Goal: Transaction & Acquisition: Purchase product/service

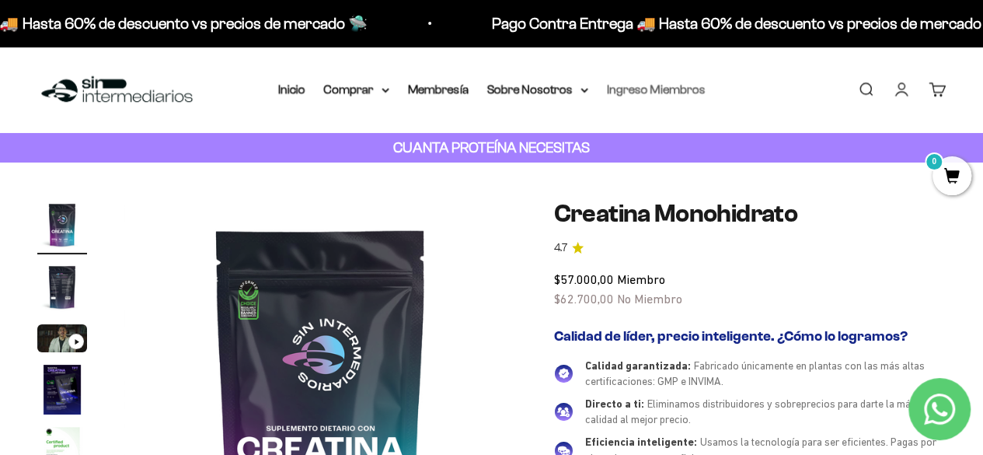
click at [639, 89] on link "Ingreso Miembros" at bounding box center [656, 88] width 99 height 13
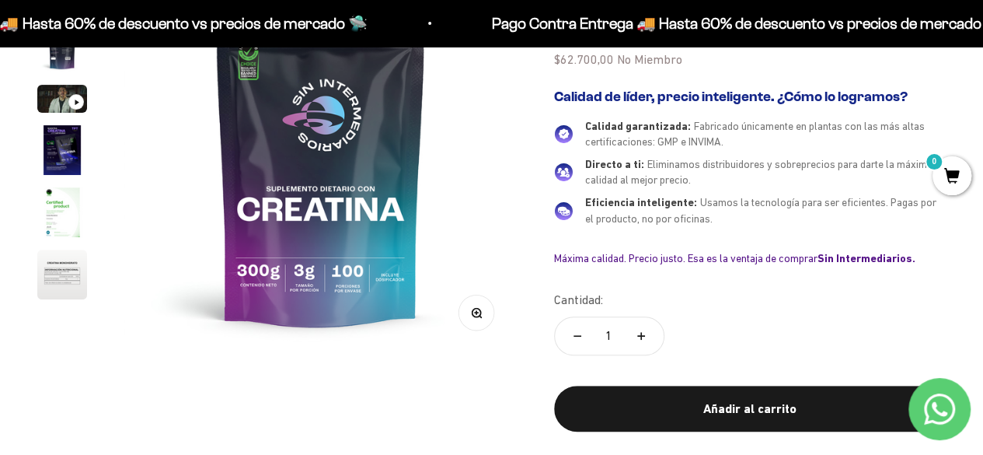
scroll to position [166, 0]
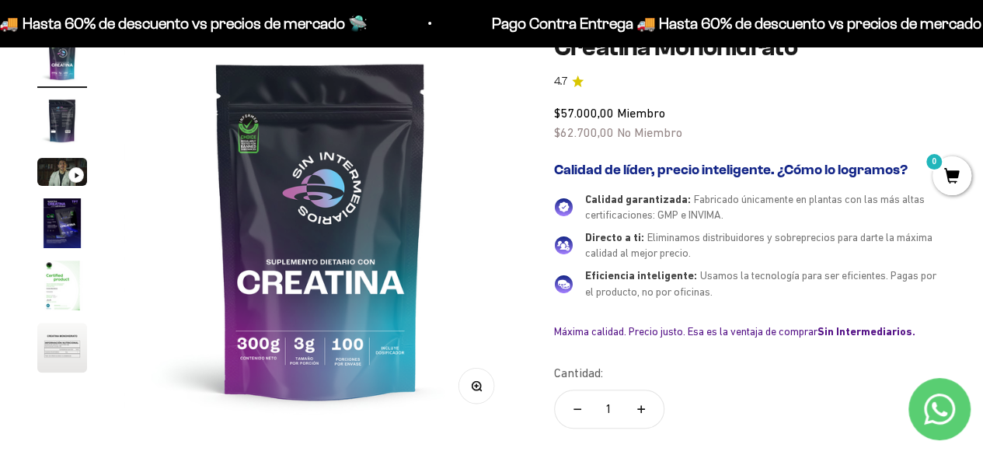
click at [47, 300] on img "Ir al artículo 5" at bounding box center [62, 285] width 50 height 50
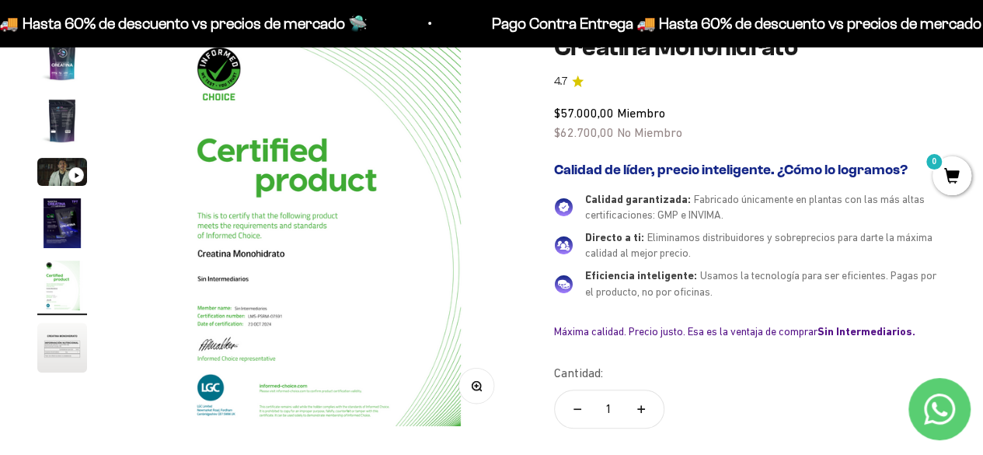
scroll to position [0, 1605]
click at [56, 347] on img "Ir al artículo 6" at bounding box center [62, 347] width 50 height 50
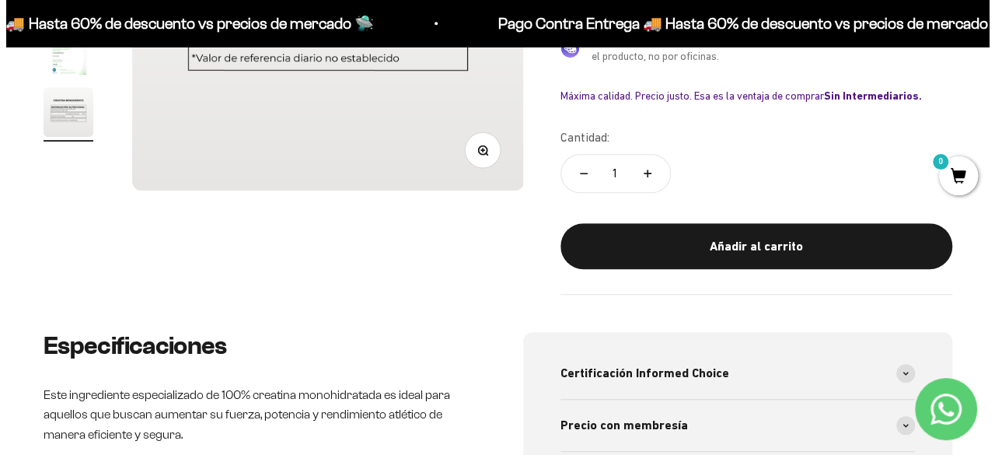
scroll to position [403, 0]
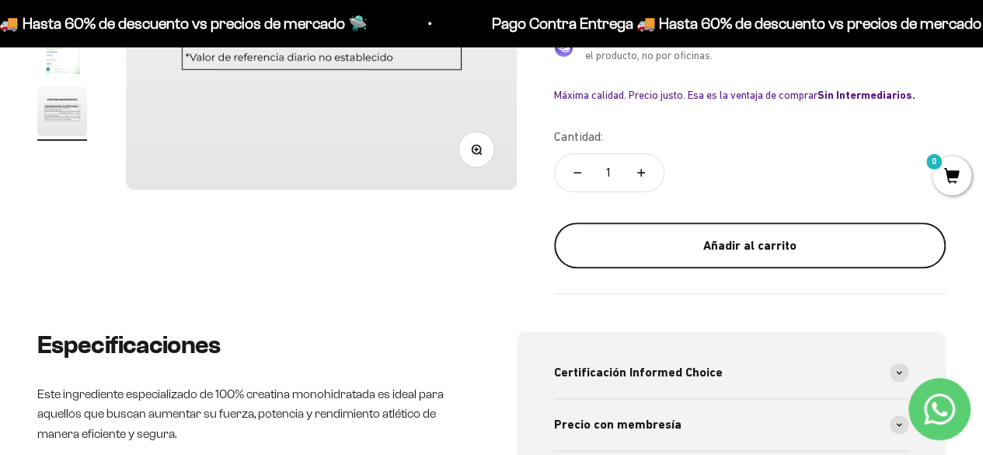
click at [777, 235] on div "Añadir al carrito" at bounding box center [749, 245] width 329 height 20
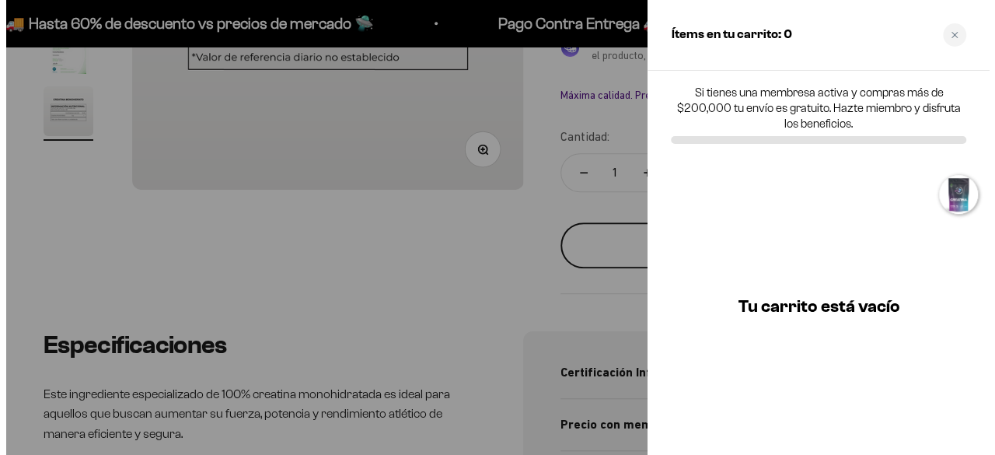
scroll to position [0, 2039]
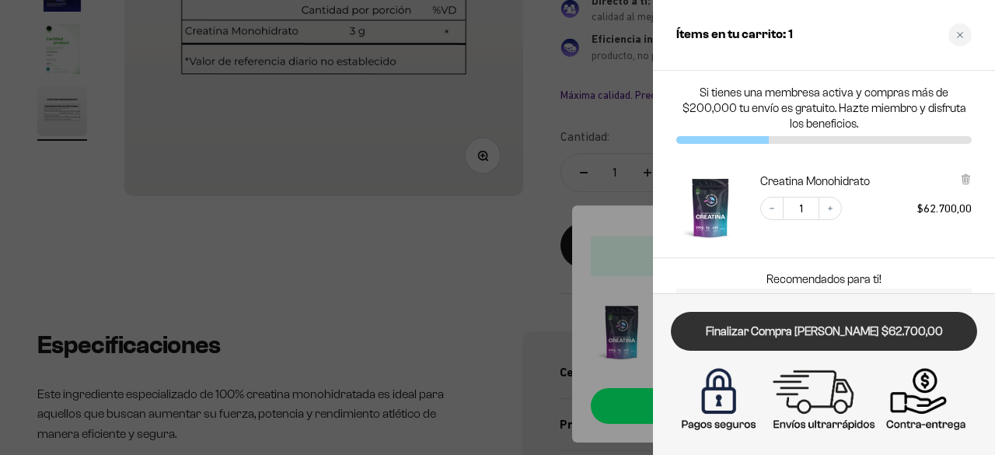
click at [793, 340] on link "Finalizar Compra Segura $62.700,00" at bounding box center [824, 332] width 306 height 40
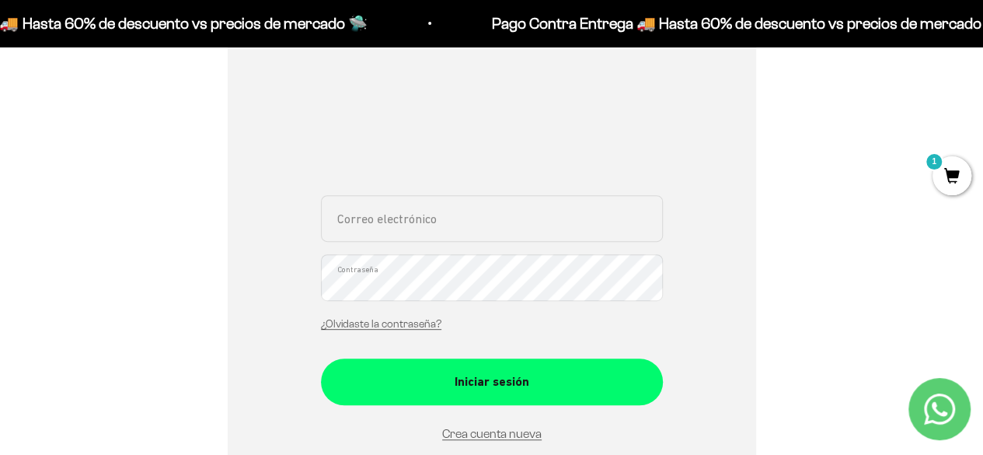
scroll to position [225, 0]
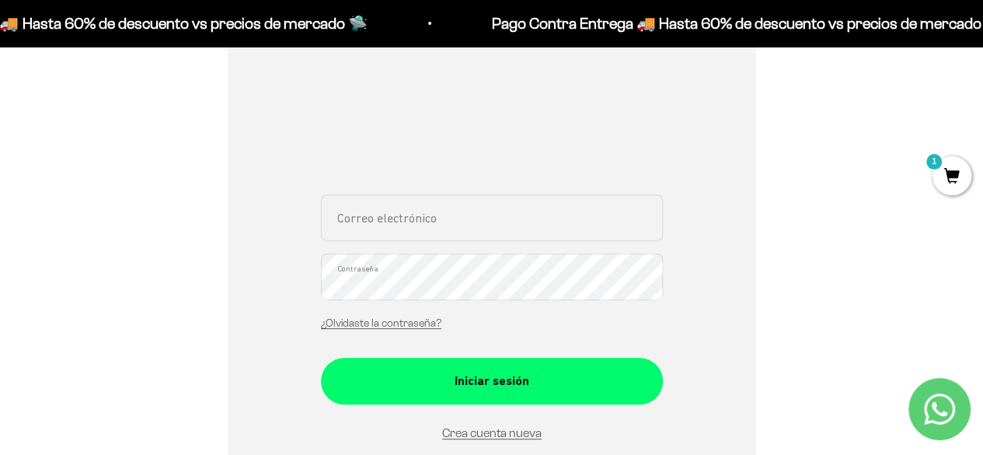
click at [416, 207] on input "Correo electrónico" at bounding box center [492, 217] width 342 height 47
type input "ja.leshue@gmail.com"
click at [463, 432] on link "Crea cuenta nueva" at bounding box center [491, 432] width 99 height 13
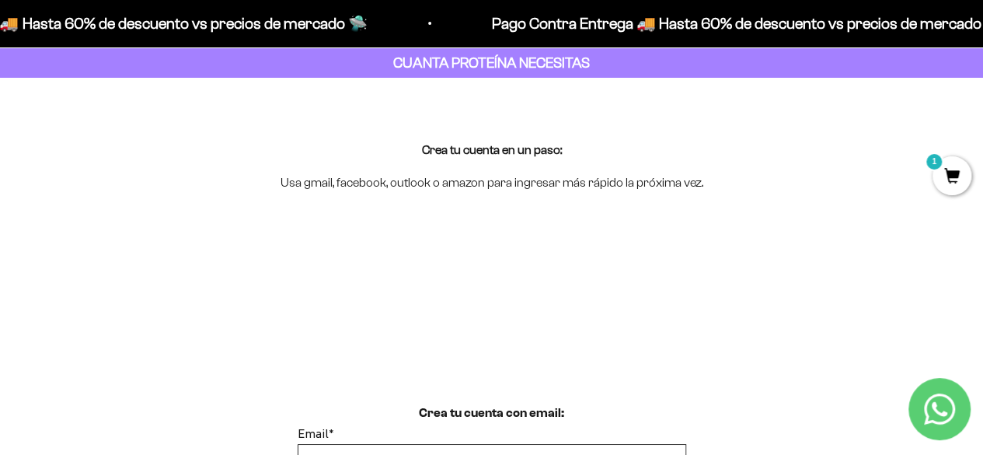
scroll to position [85, 0]
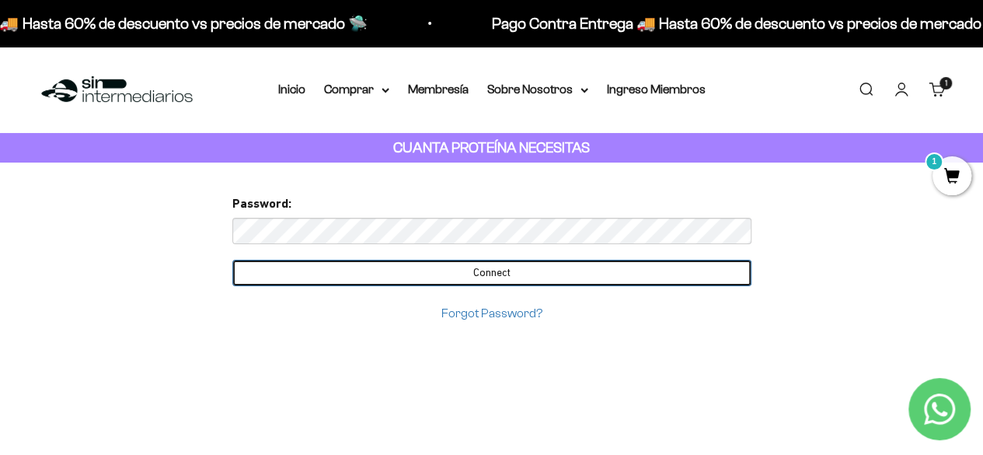
click at [500, 279] on input "Connect" at bounding box center [491, 273] width 519 height 26
click at [490, 267] on input "Connect" at bounding box center [491, 273] width 519 height 26
click at [485, 274] on input "Connect" at bounding box center [491, 273] width 519 height 26
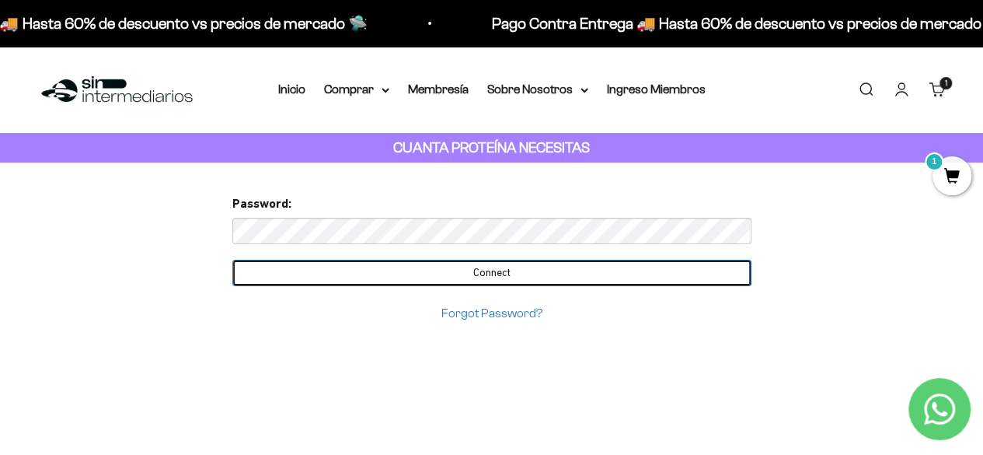
click at [485, 274] on input "Connect" at bounding box center [491, 273] width 519 height 26
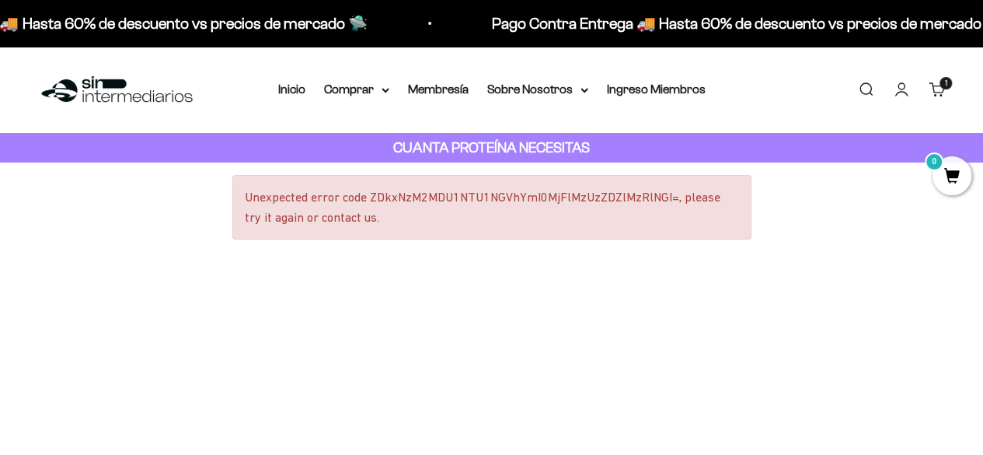
click at [942, 83] on cart-count "1 artículo 1" at bounding box center [945, 83] width 12 height 12
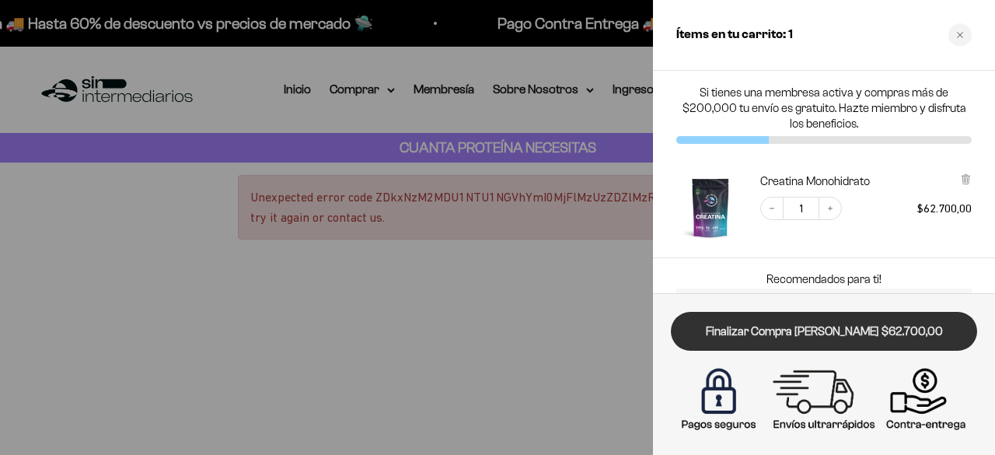
click at [749, 344] on link "Finalizar Compra Segura $62.700,00" at bounding box center [824, 332] width 306 height 40
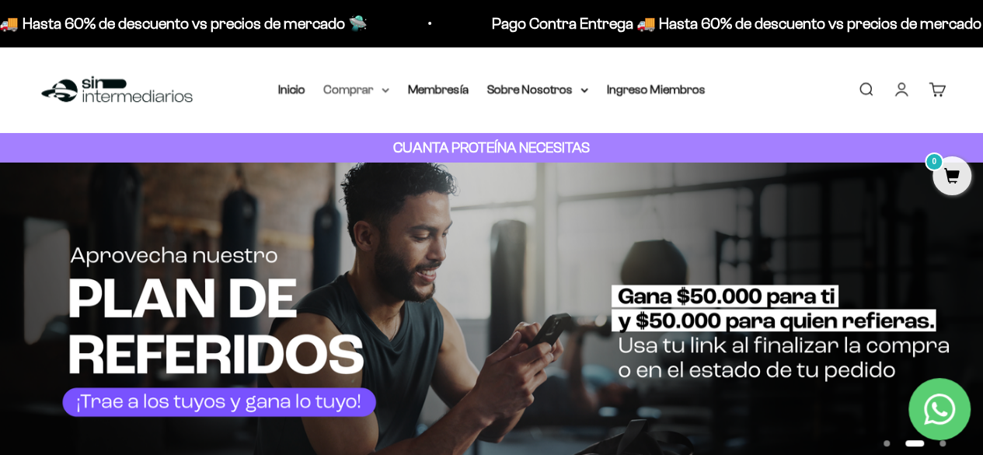
click at [382, 89] on icon at bounding box center [386, 90] width 8 height 5
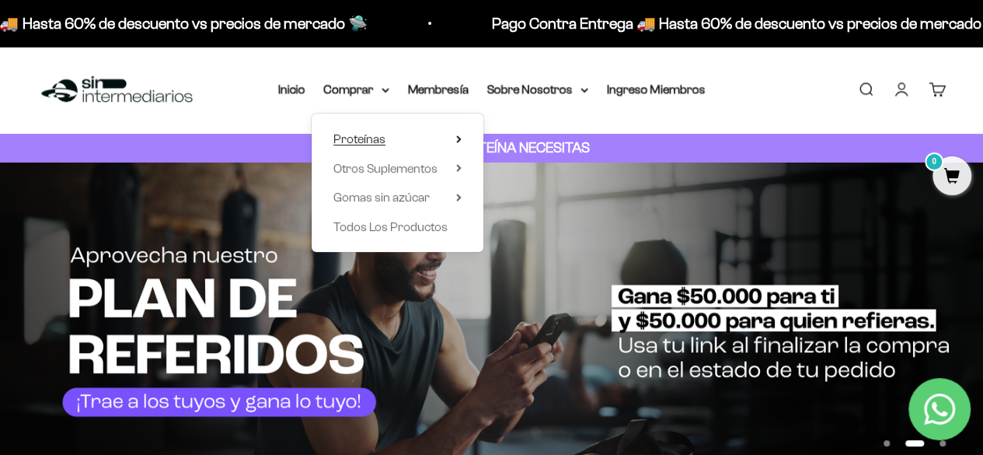
click at [406, 141] on summary "Proteínas" at bounding box center [397, 139] width 128 height 20
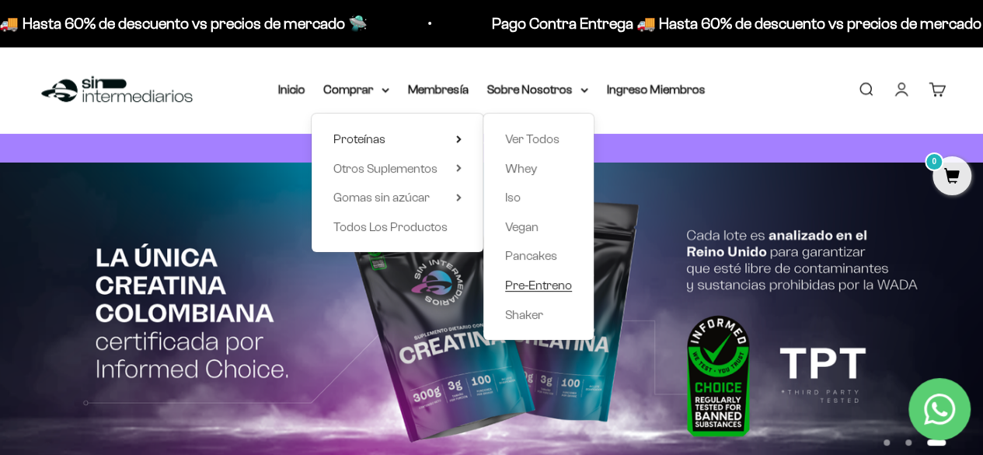
click at [522, 285] on span "Pre-Entreno" at bounding box center [538, 284] width 67 height 13
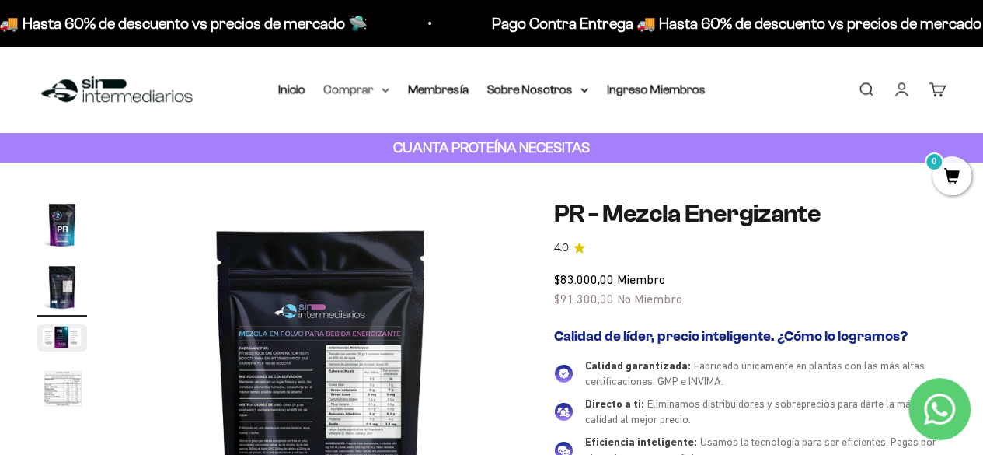
click at [353, 89] on summary "Comprar" at bounding box center [356, 89] width 65 height 20
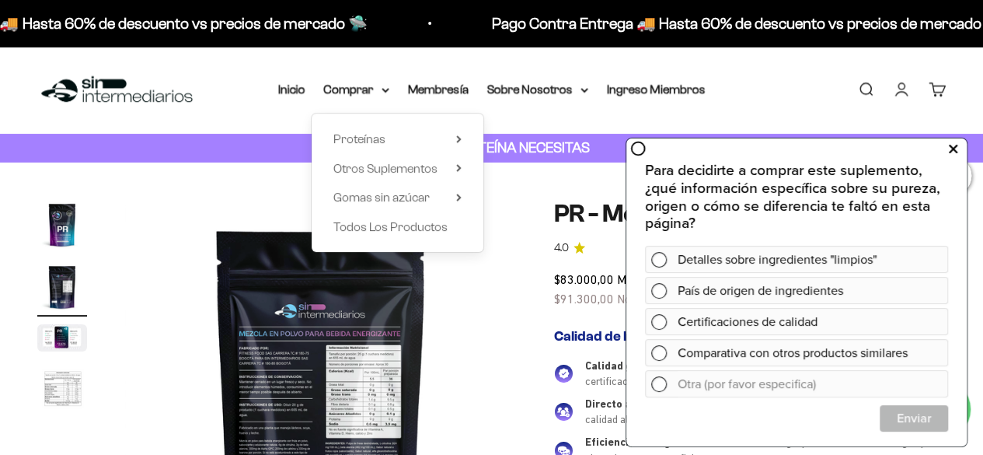
click at [943, 157] on button at bounding box center [953, 148] width 28 height 25
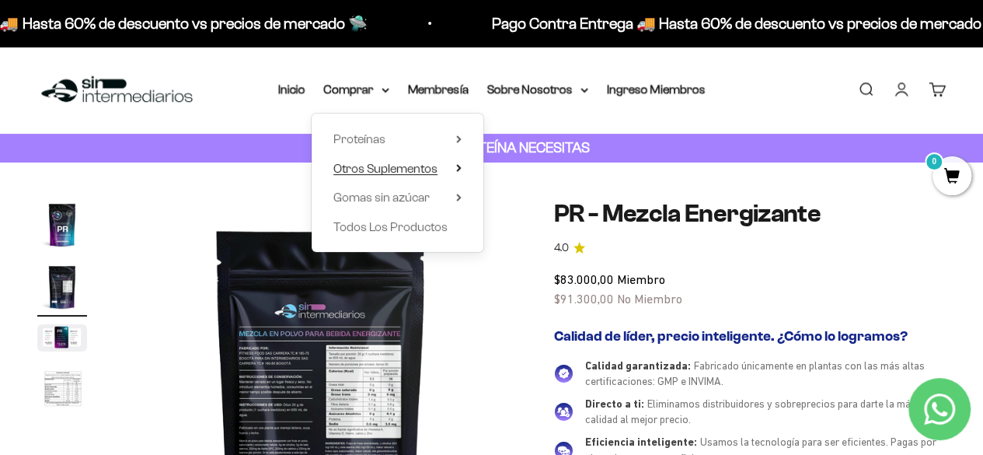
click at [383, 172] on span "Otros Suplementos" at bounding box center [385, 168] width 104 height 13
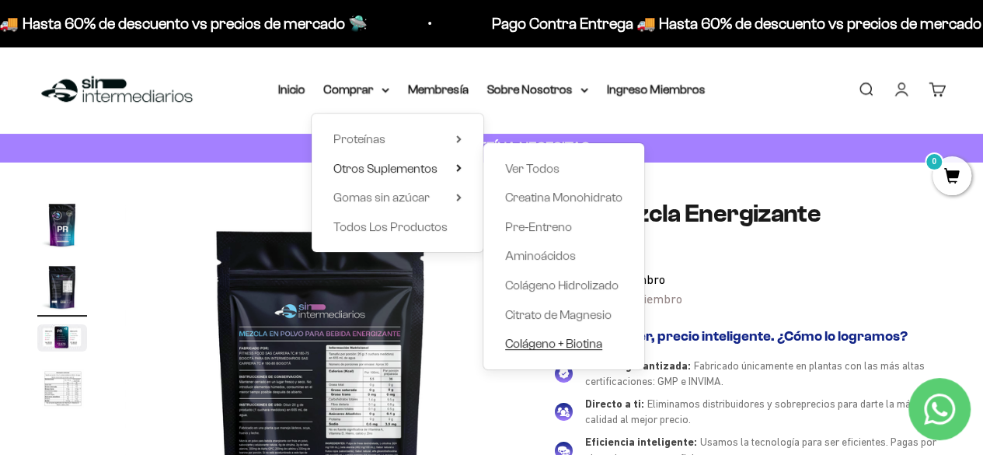
click at [542, 340] on span "Colágeno + Biotina" at bounding box center [553, 342] width 97 height 13
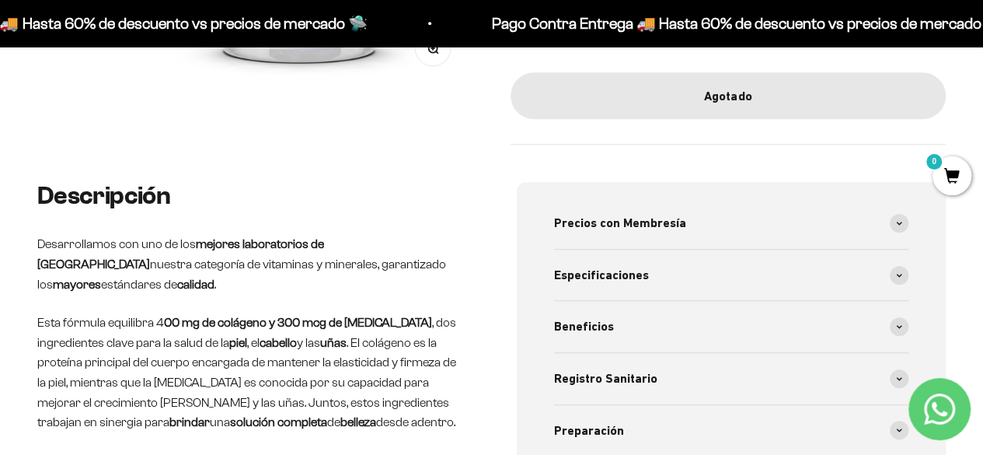
scroll to position [490, 0]
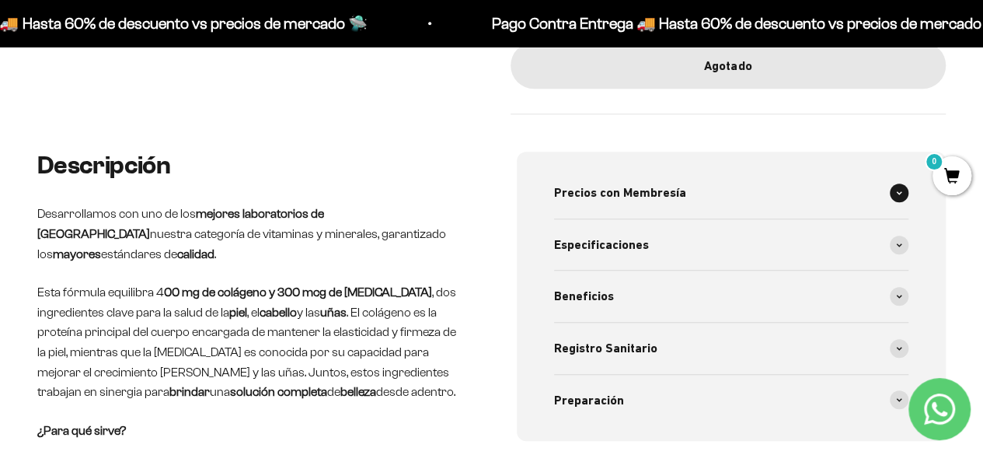
click at [676, 195] on span "Precios con Membresía" at bounding box center [620, 193] width 132 height 20
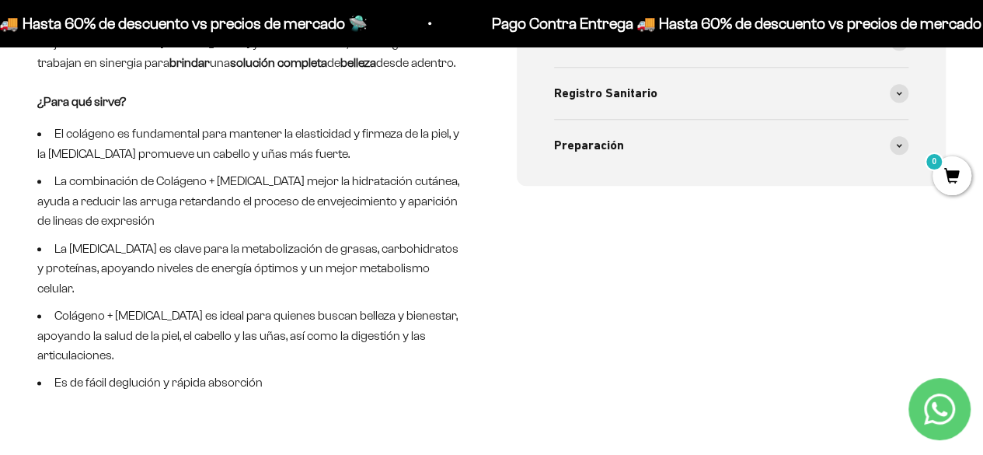
scroll to position [824, 0]
